Goal: Information Seeking & Learning: Compare options

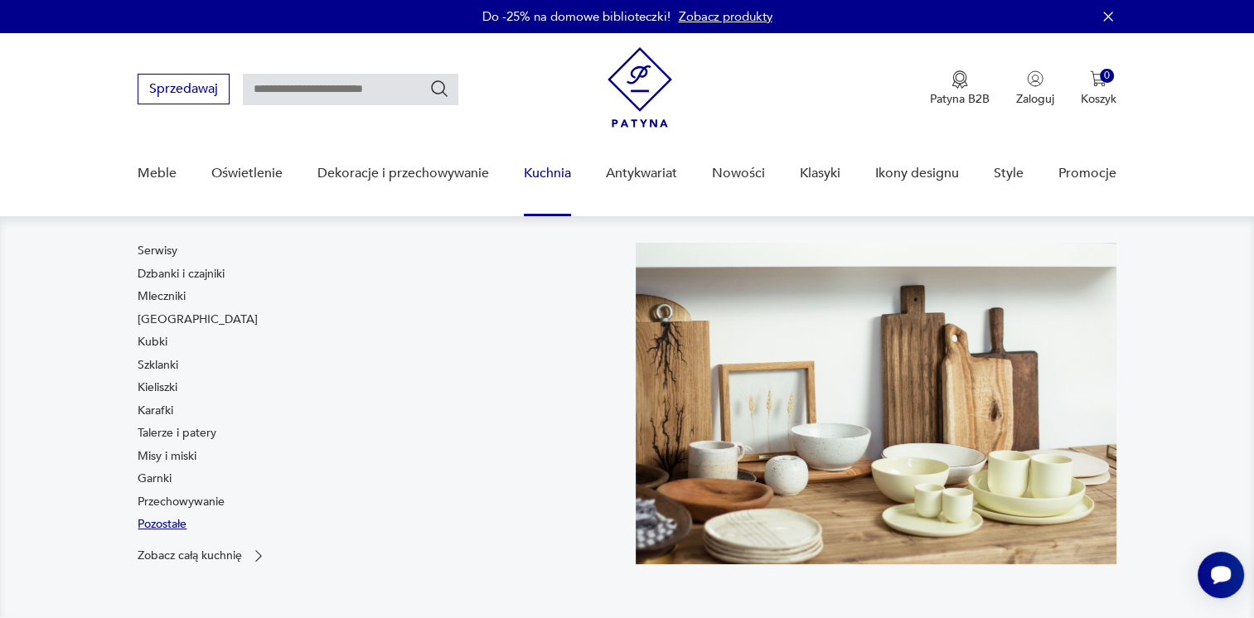
click at [174, 522] on link "Pozostałe" at bounding box center [162, 524] width 49 height 17
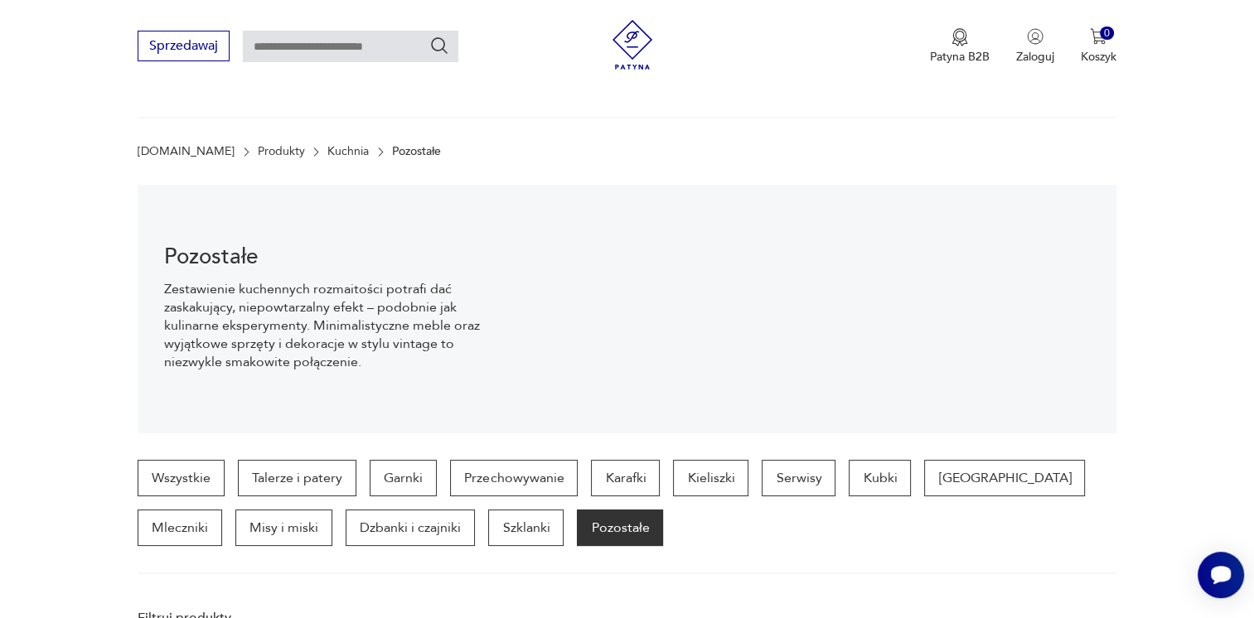
scroll to position [439, 0]
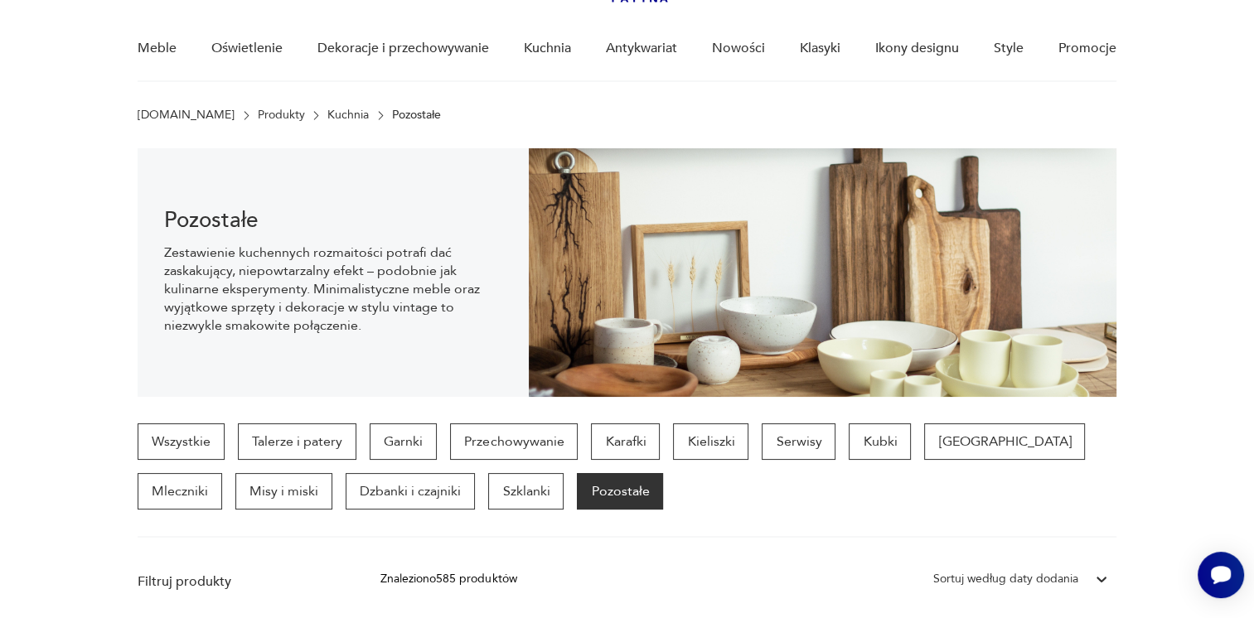
scroll to position [76, 0]
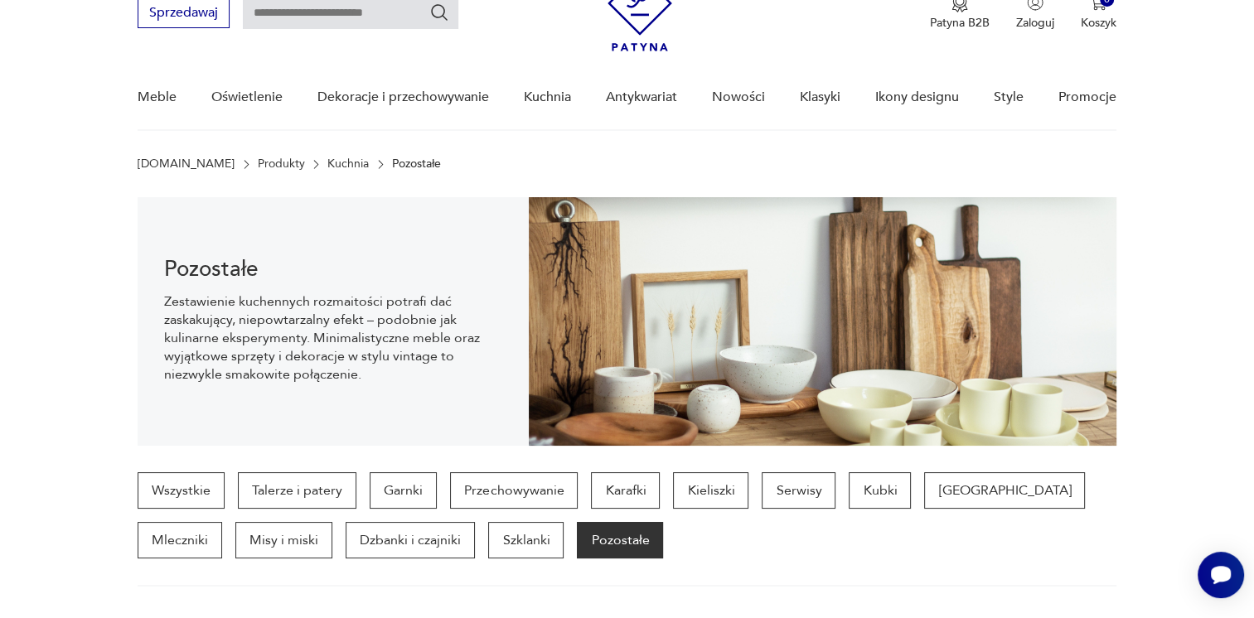
click at [405, 22] on input "text" at bounding box center [351, 14] width 216 height 32
type input "*********"
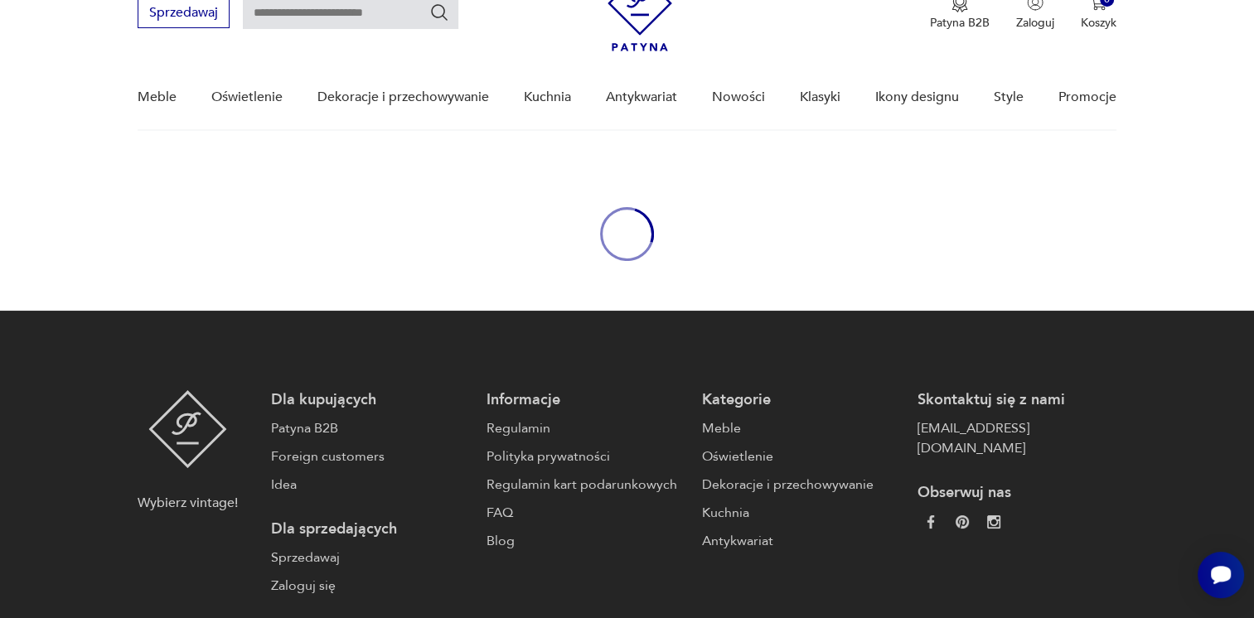
type input "*********"
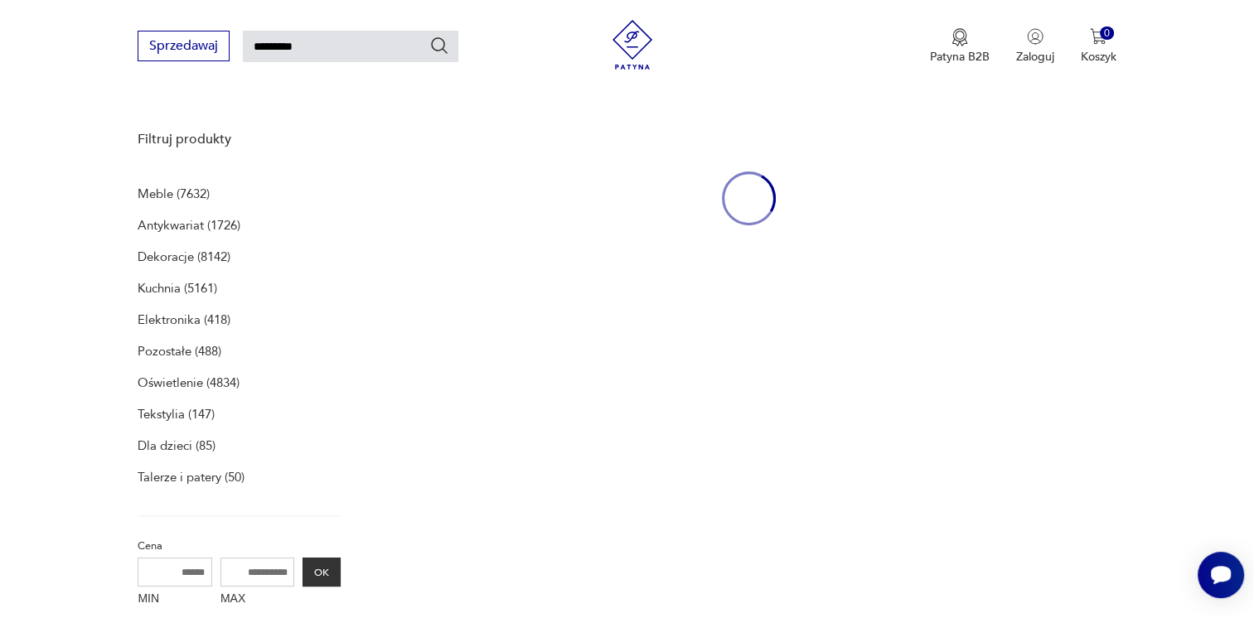
scroll to position [214, 0]
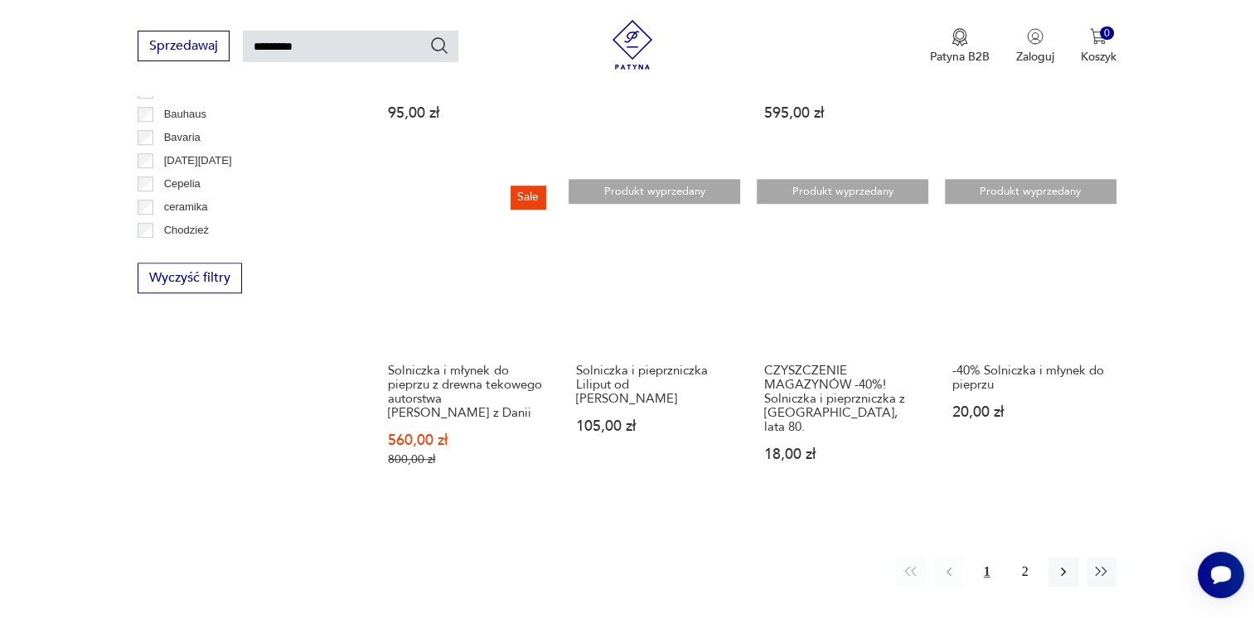
scroll to position [1175, 0]
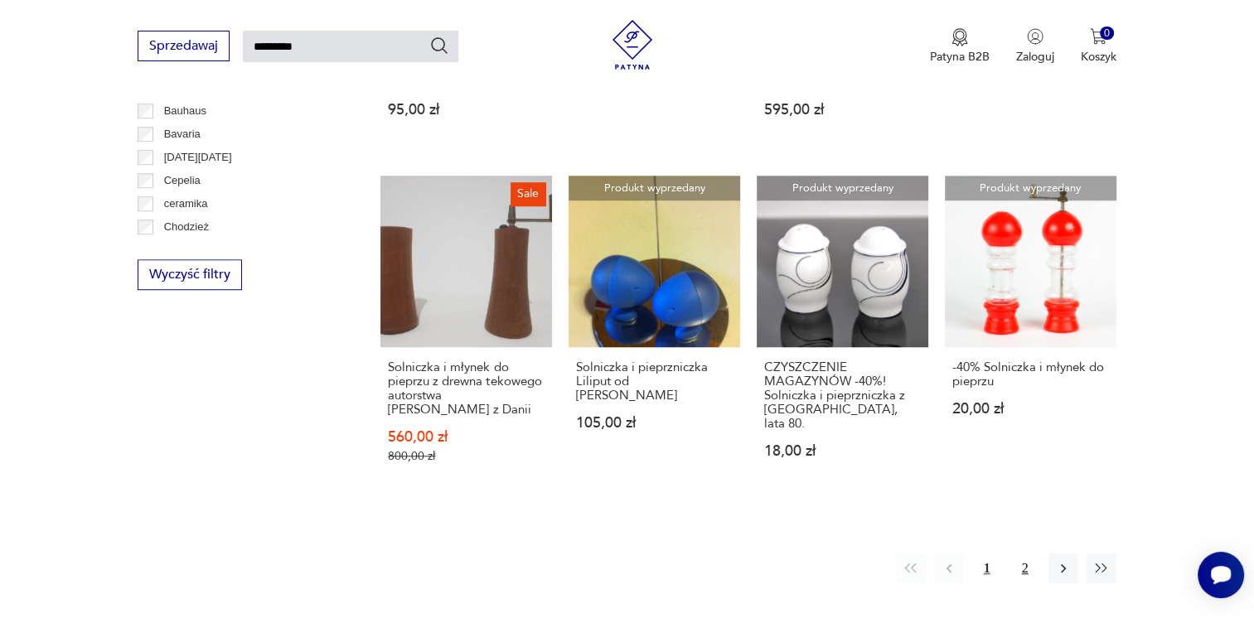
click at [1025, 554] on button "2" at bounding box center [1025, 569] width 30 height 30
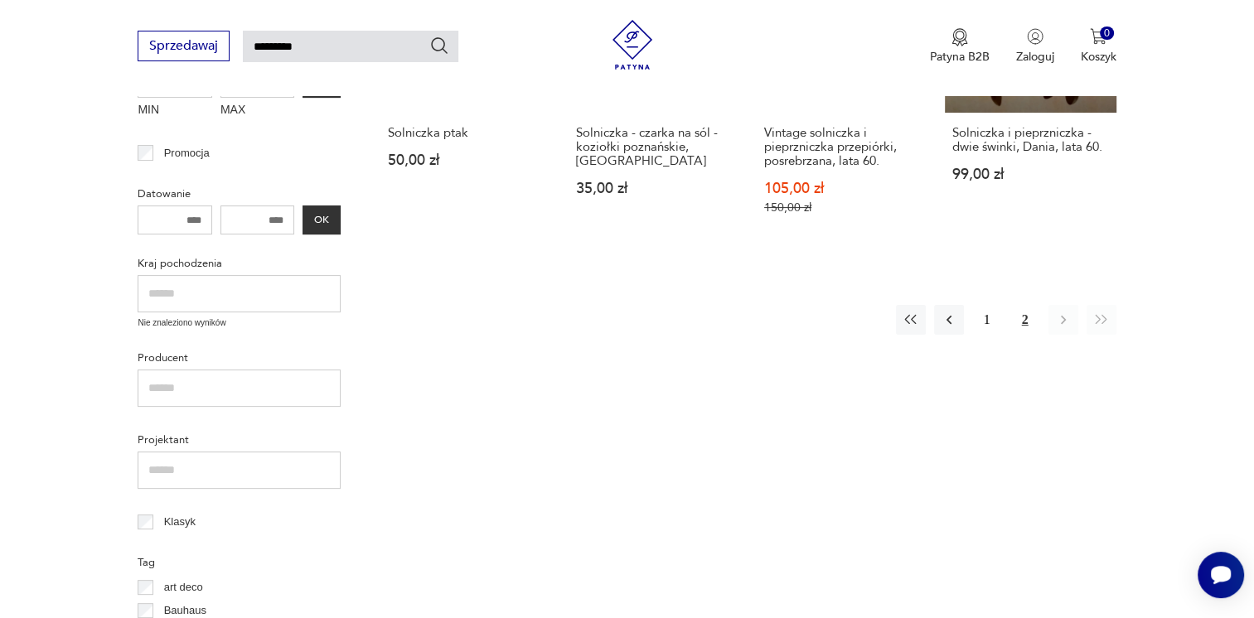
scroll to position [457, 0]
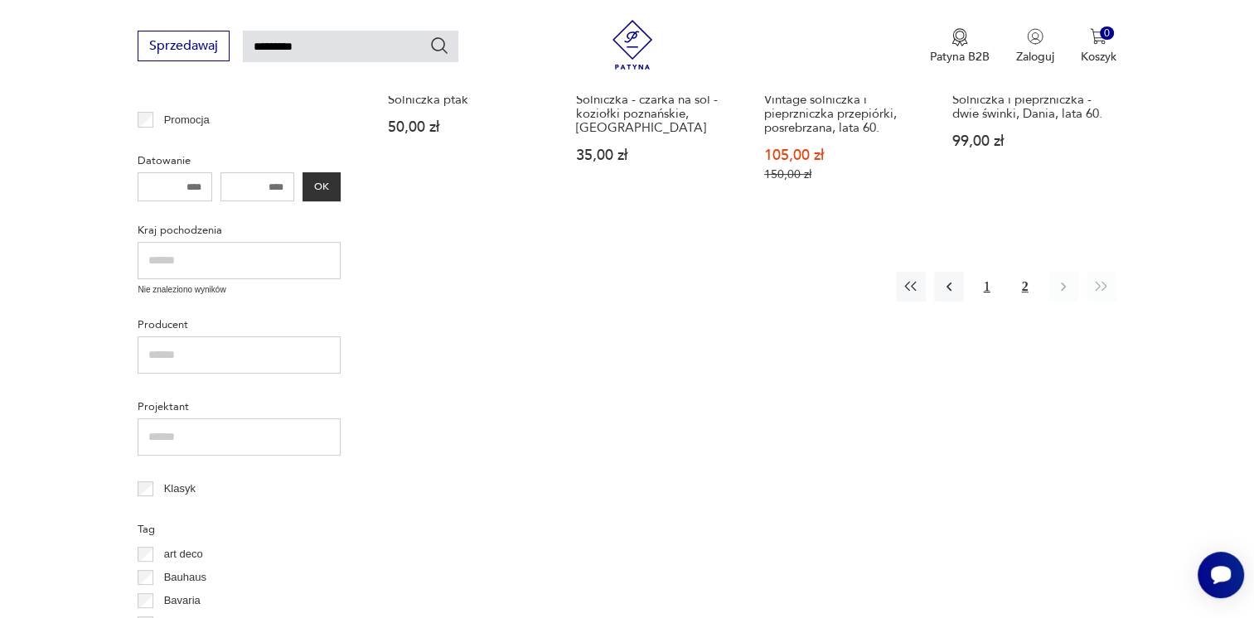
click at [991, 298] on button "1" at bounding box center [987, 287] width 30 height 30
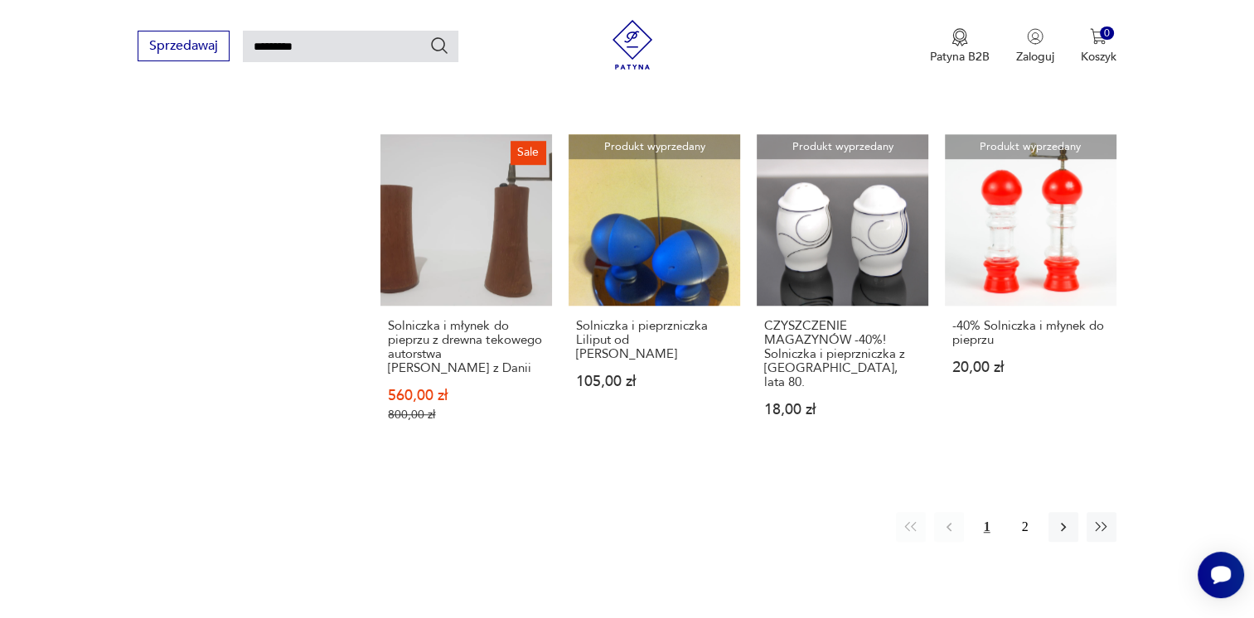
scroll to position [1219, 0]
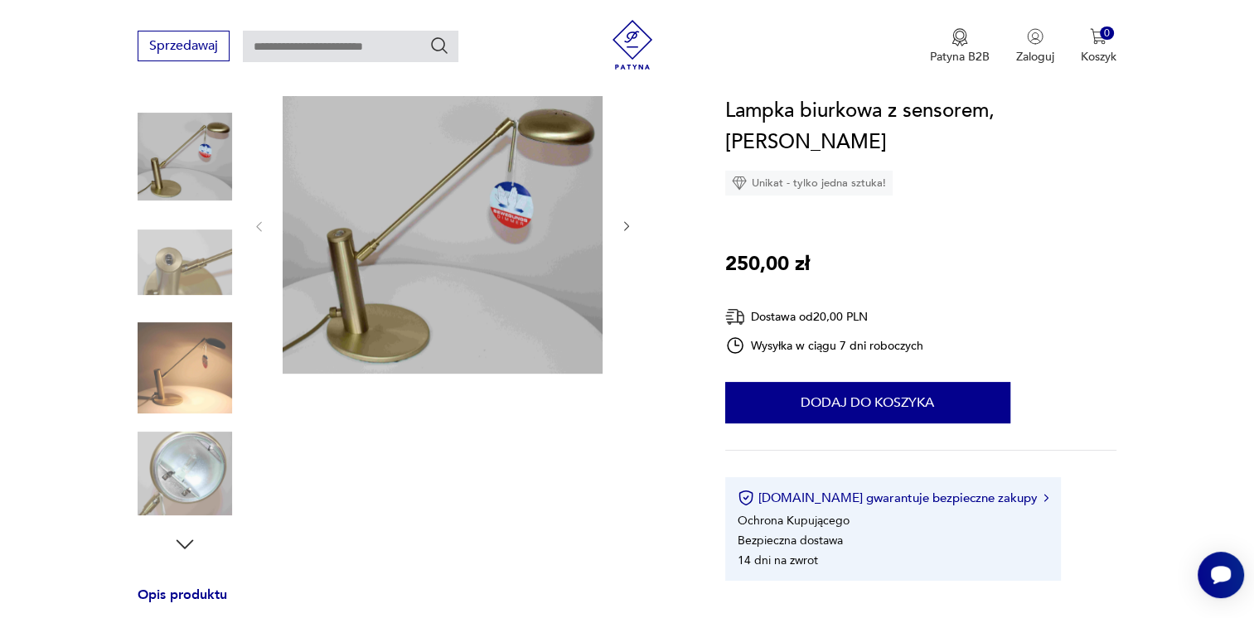
scroll to position [177, 0]
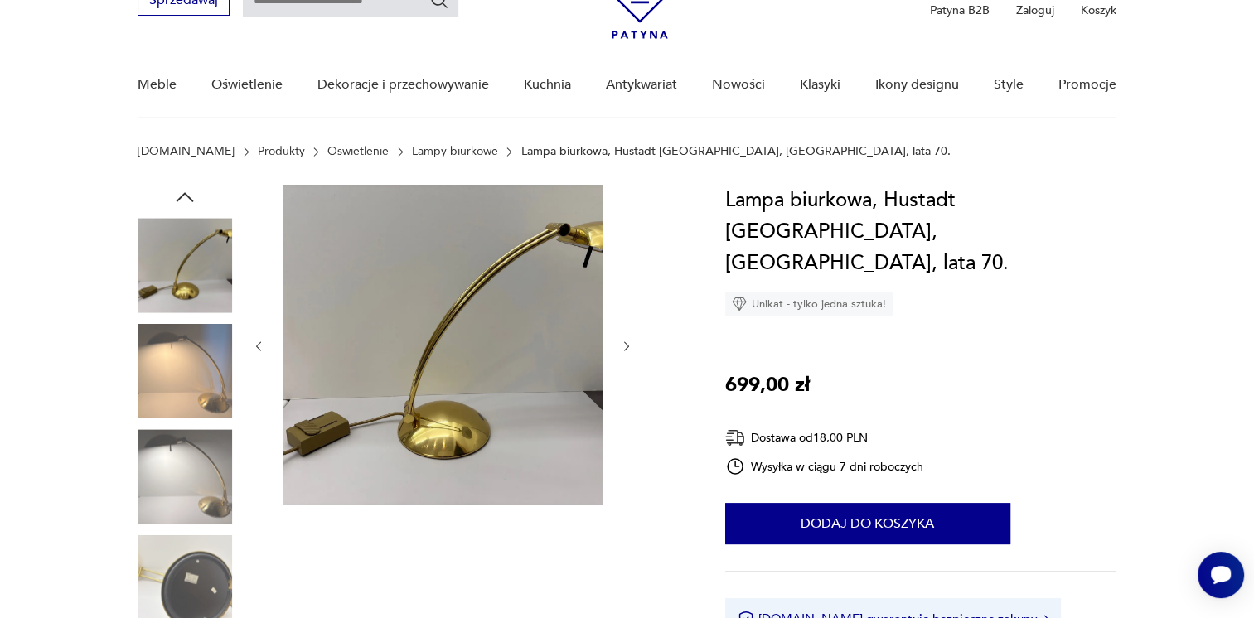
scroll to position [88, 0]
click at [191, 257] on img at bounding box center [185, 266] width 95 height 95
click at [182, 347] on img at bounding box center [185, 372] width 95 height 95
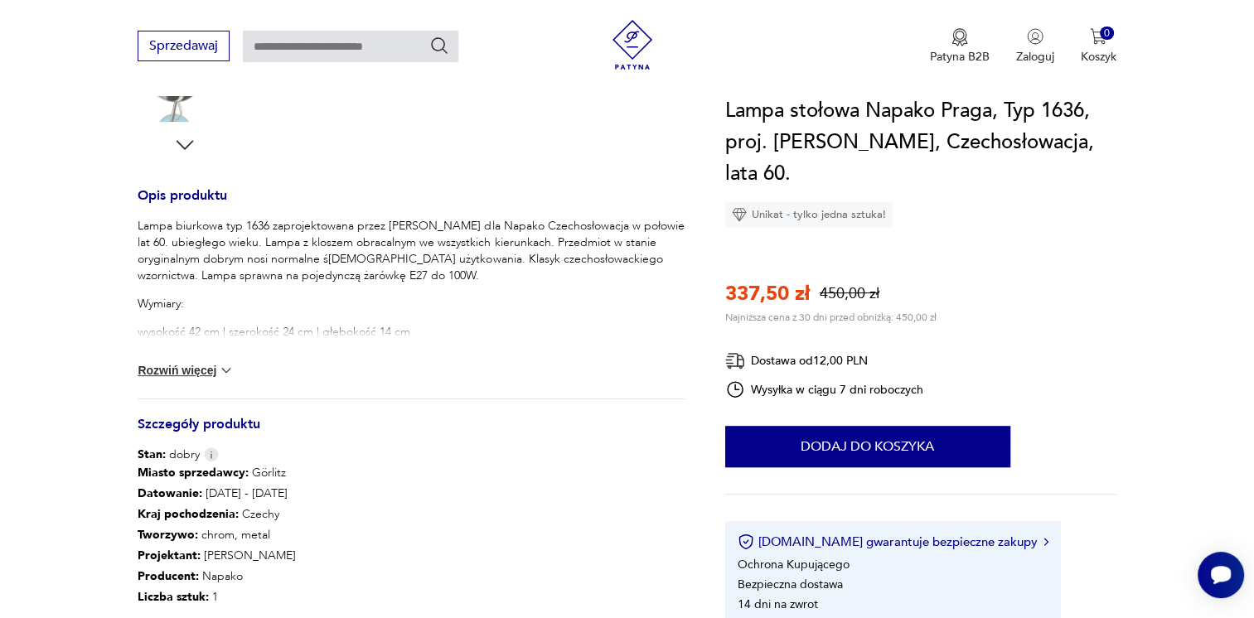
scroll to position [56, 0]
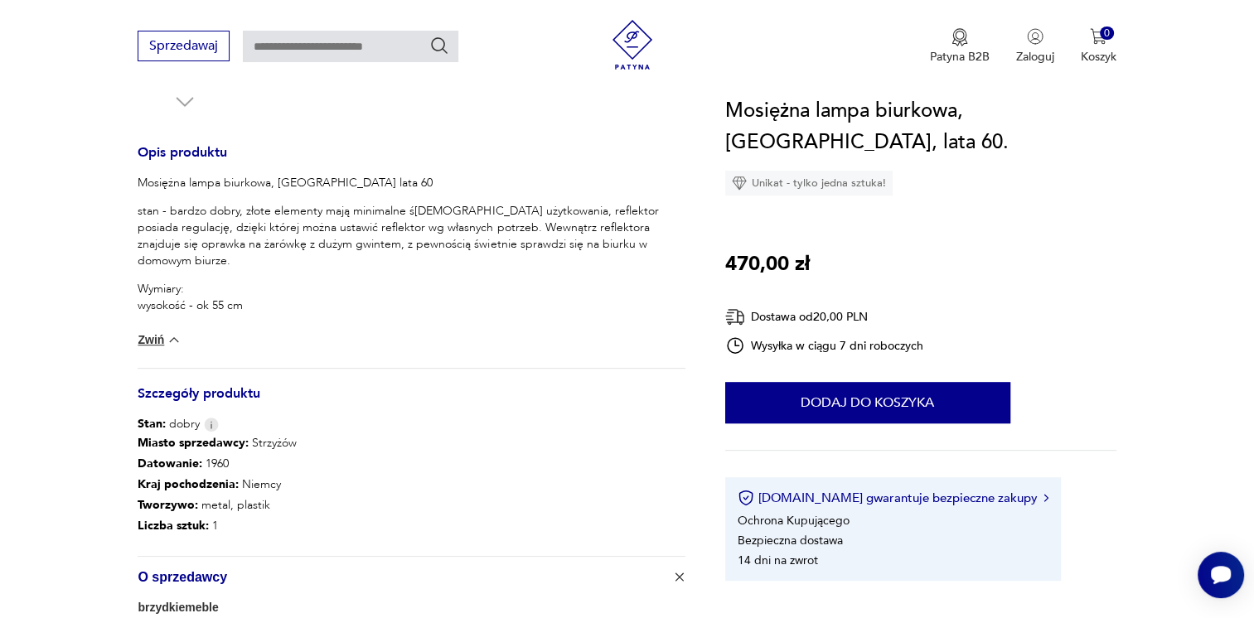
scroll to position [99, 0]
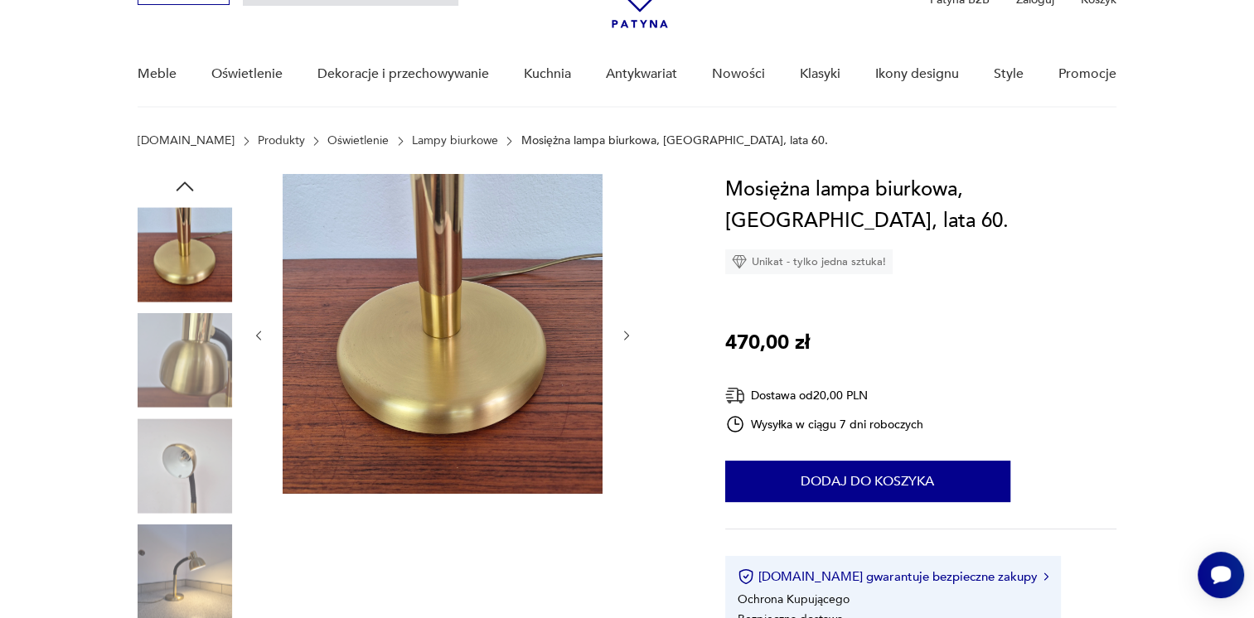
click at [220, 356] on img at bounding box center [185, 360] width 95 height 95
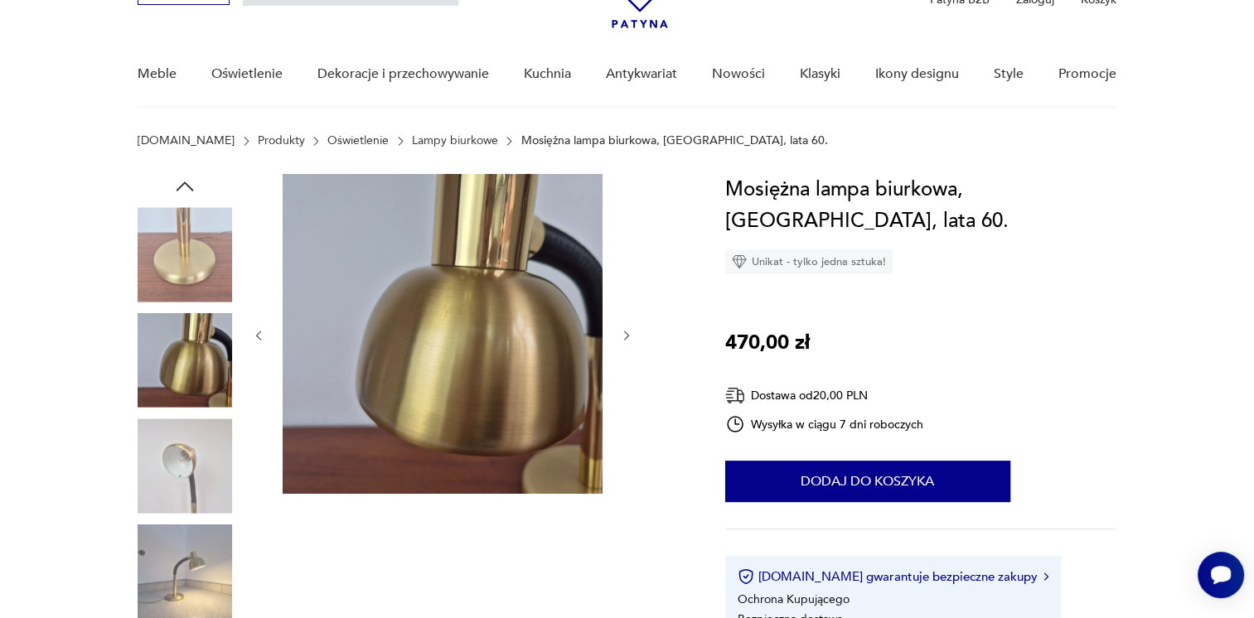
click at [206, 303] on div at bounding box center [185, 256] width 95 height 98
click at [186, 257] on img at bounding box center [185, 254] width 95 height 95
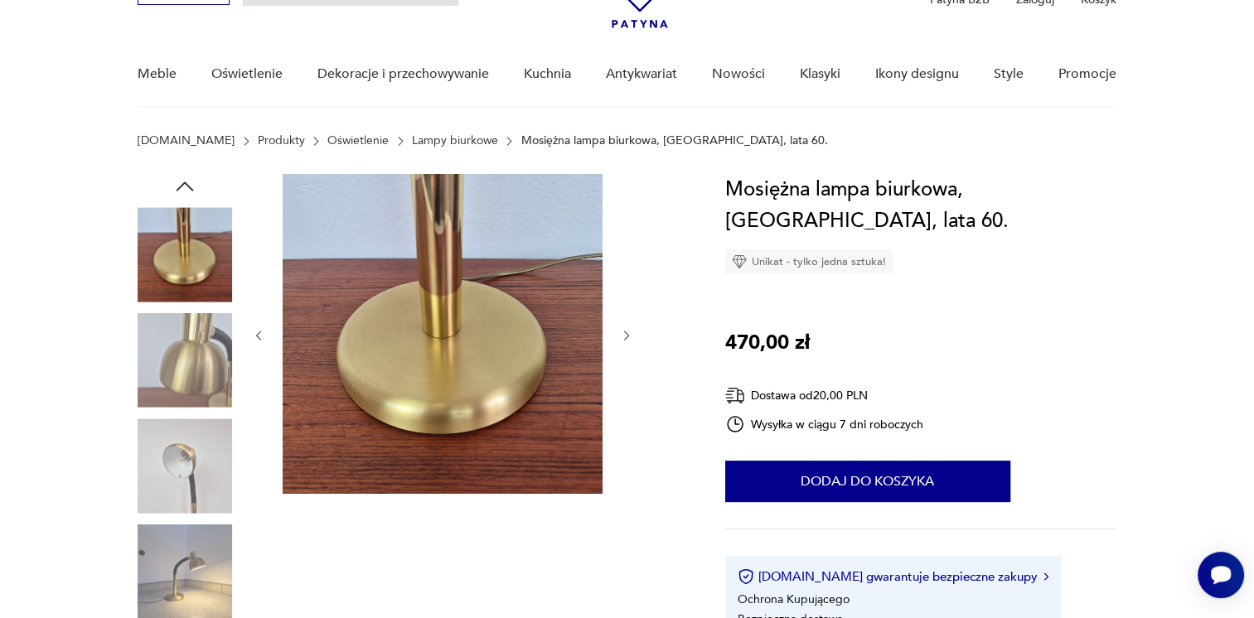
click at [179, 473] on img at bounding box center [185, 466] width 95 height 95
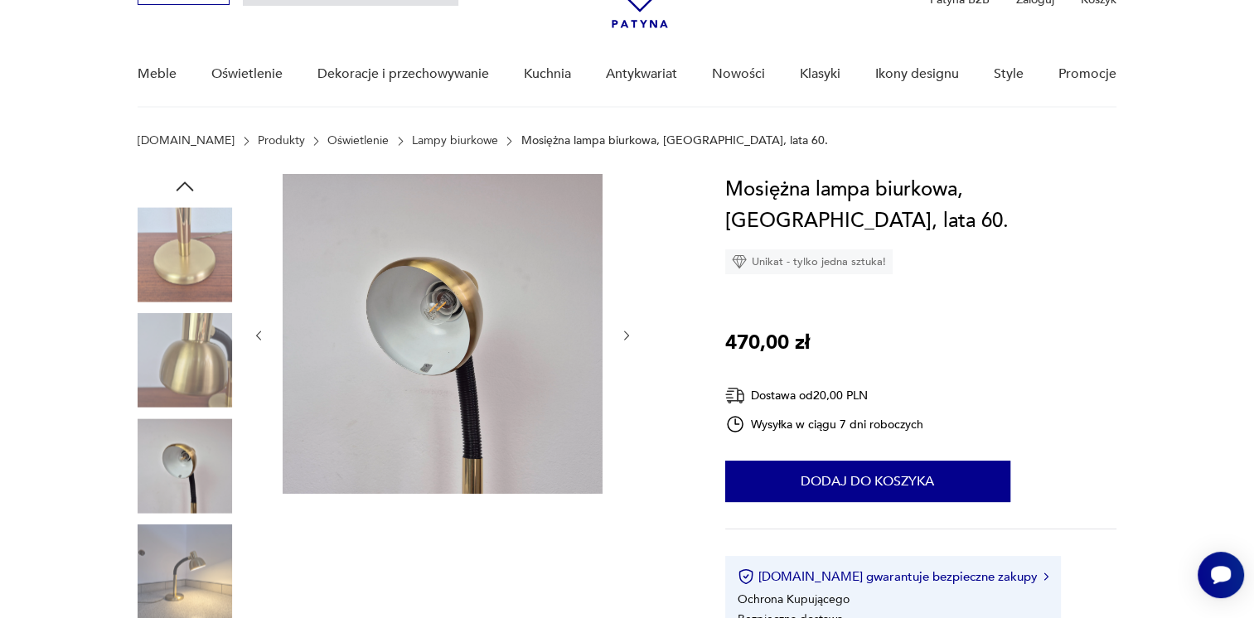
click at [196, 395] on img at bounding box center [185, 360] width 95 height 95
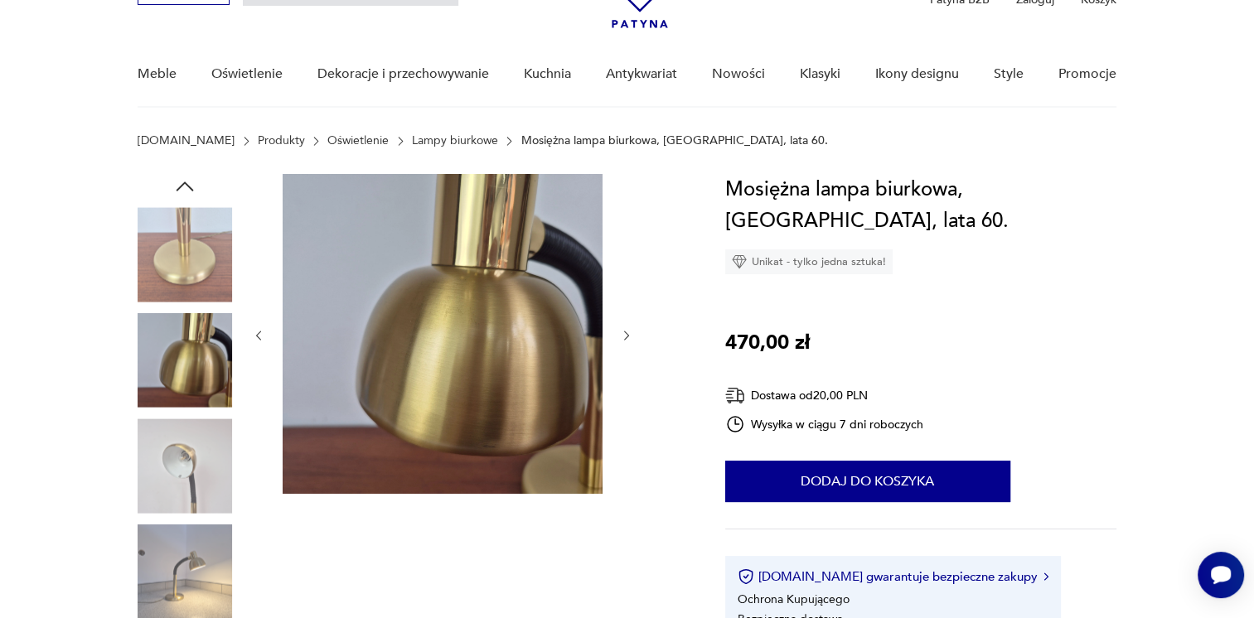
click at [228, 552] on img at bounding box center [185, 572] width 95 height 95
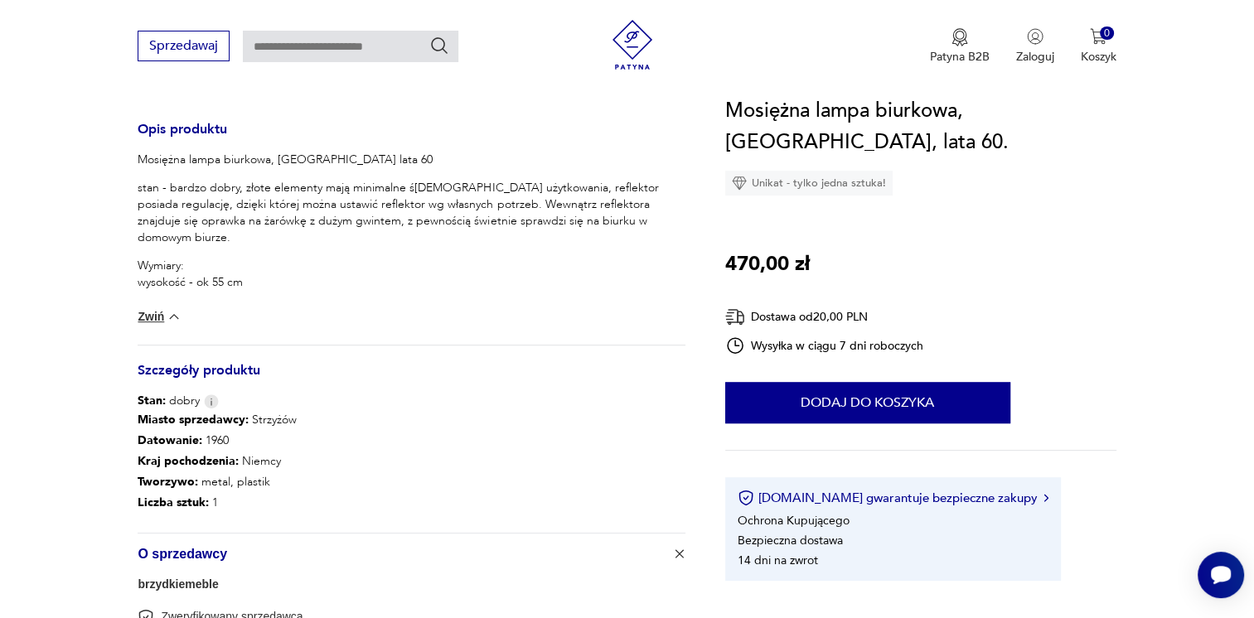
scroll to position [729, 0]
